Goal: Information Seeking & Learning: Learn about a topic

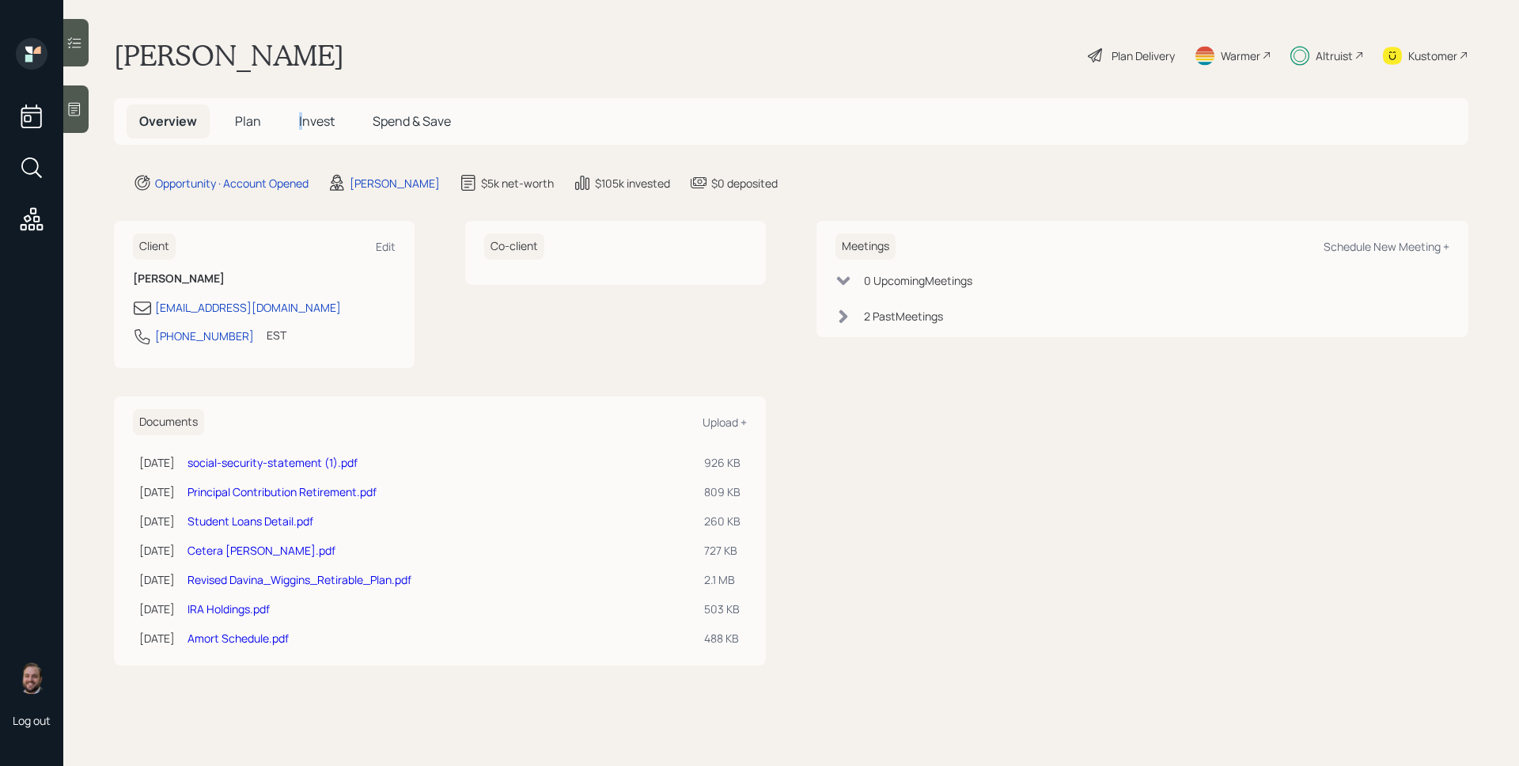
click at [301, 125] on span "Invest" at bounding box center [317, 120] width 36 height 17
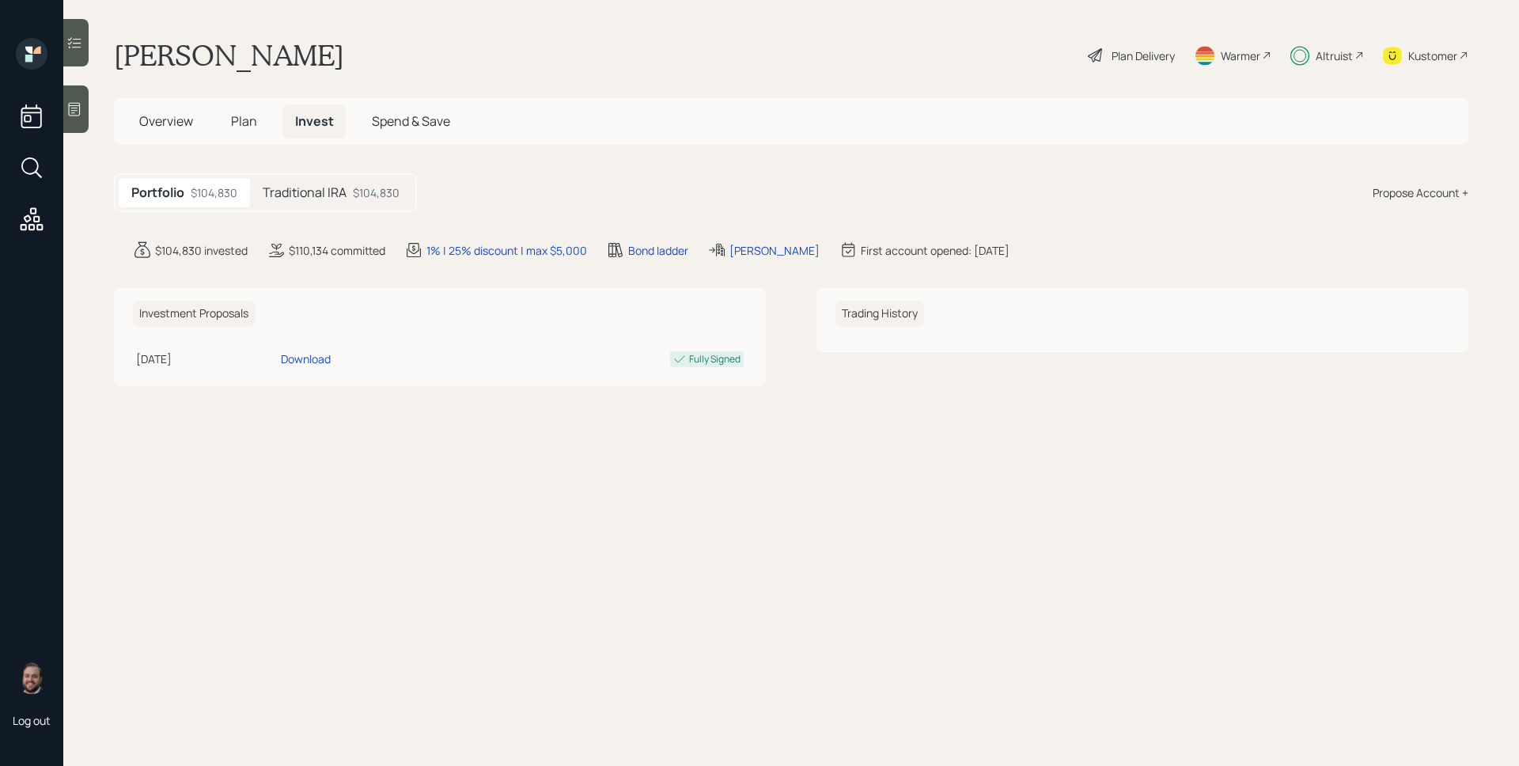
click at [336, 201] on div "Traditional IRA $104,830" at bounding box center [331, 192] width 162 height 29
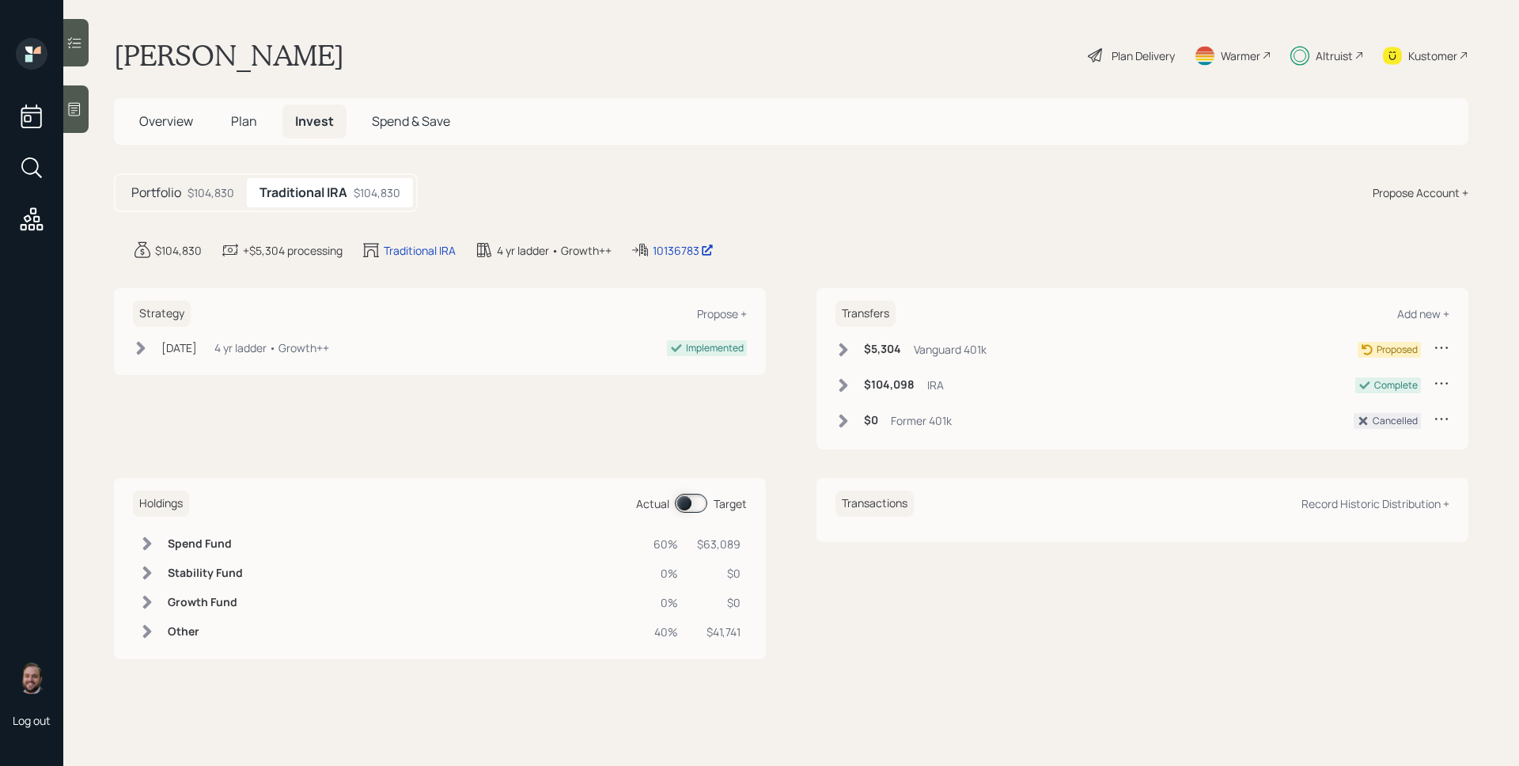
click at [173, 635] on h6 "Other" at bounding box center [205, 631] width 75 height 13
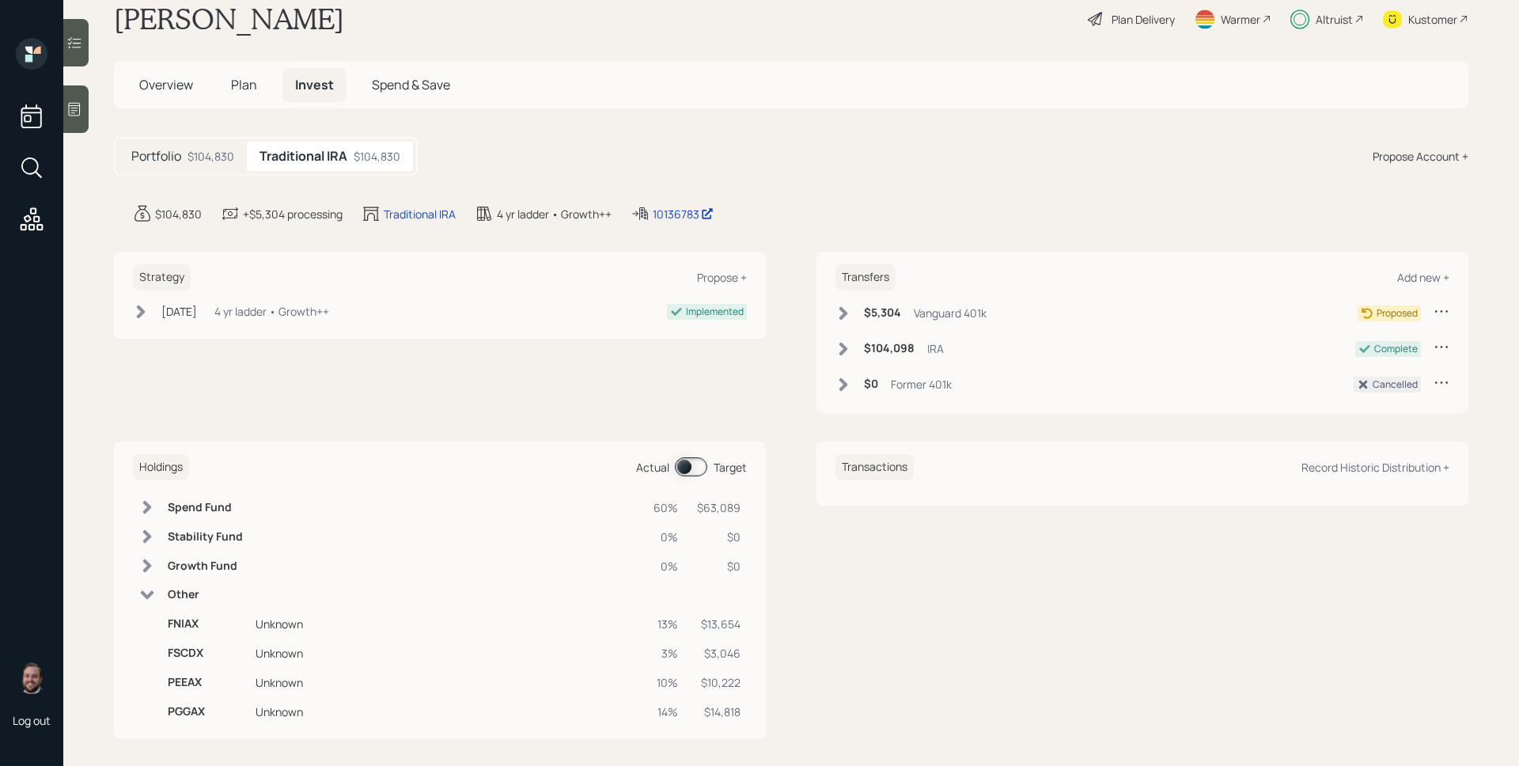
scroll to position [47, 0]
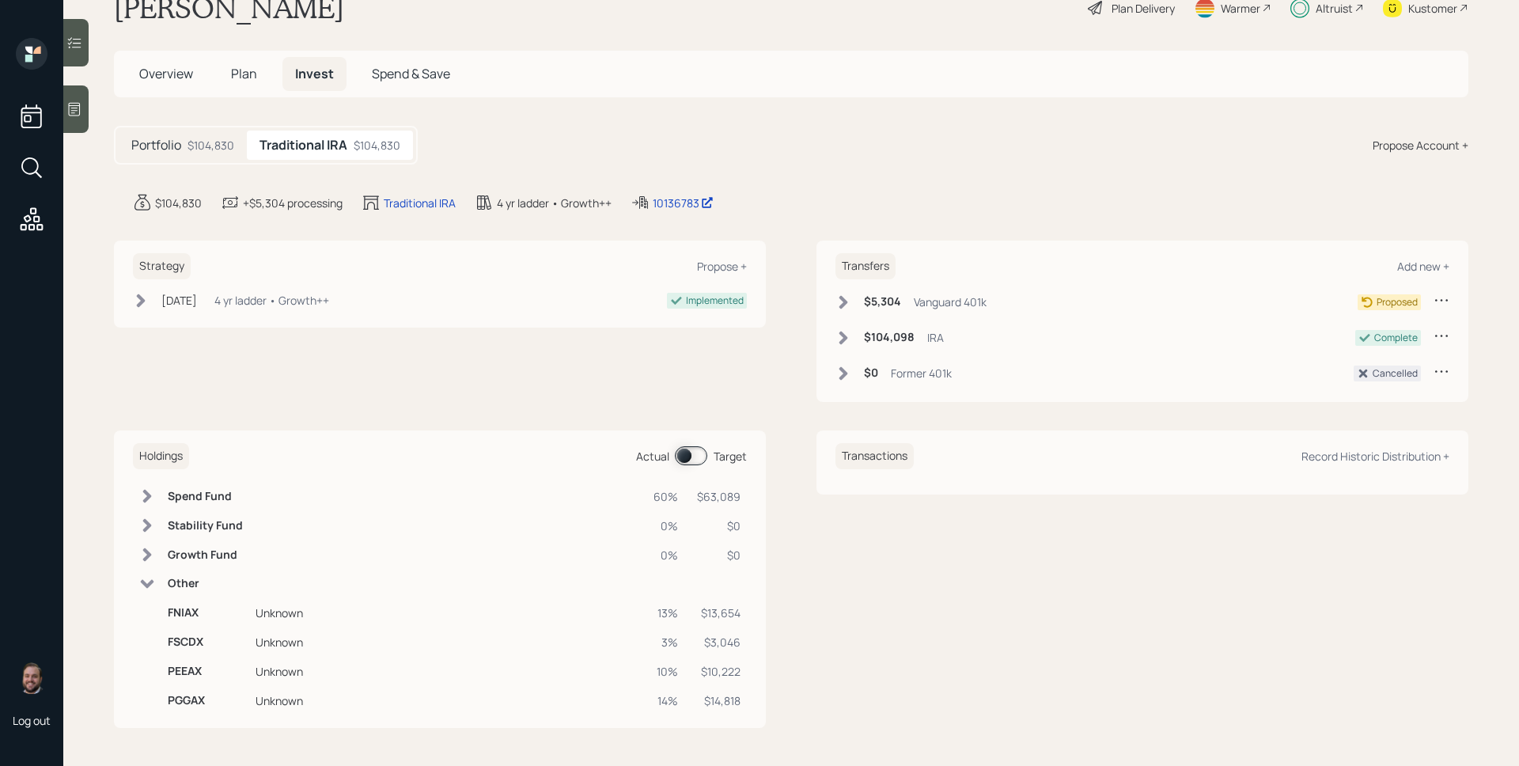
click at [197, 499] on h6 "Spend Fund" at bounding box center [205, 496] width 75 height 13
